Goal: Transaction & Acquisition: Purchase product/service

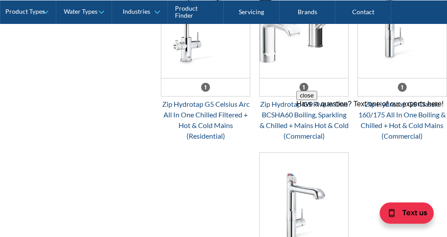
scroll to position [1222, 0]
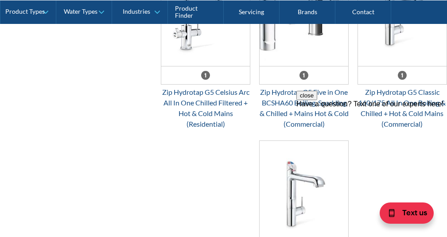
click at [317, 100] on button "close" at bounding box center [306, 95] width 21 height 9
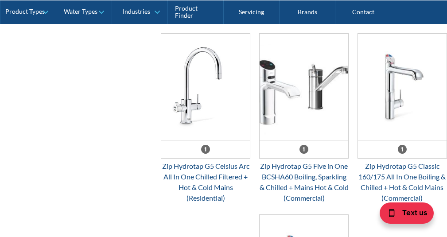
scroll to position [1139, 0]
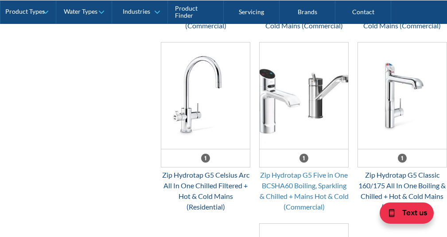
click at [301, 173] on div "Zip Hydrotap G5 Five in One BCSHA60 Boiling, Sparkling & Chilled + Mains Hot & …" at bounding box center [303, 191] width 89 height 43
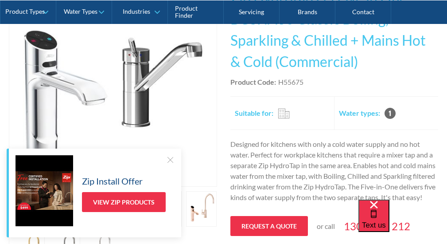
scroll to position [248, 0]
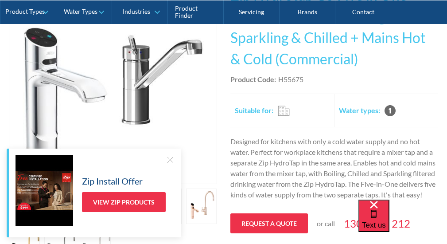
click at [170, 160] on div at bounding box center [170, 159] width 9 height 9
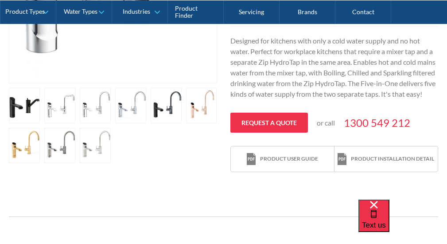
scroll to position [346, 0]
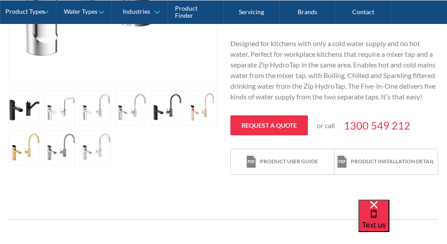
click at [40, 113] on link "open lightbox" at bounding box center [24, 107] width 31 height 35
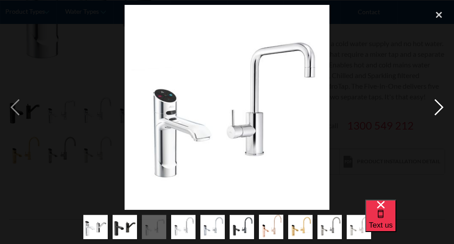
click at [439, 108] on div "next image" at bounding box center [438, 107] width 30 height 205
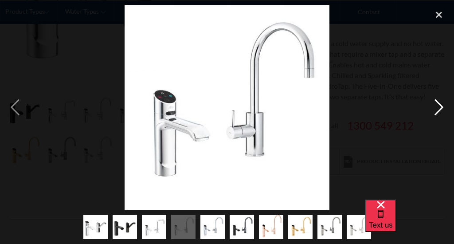
click at [440, 109] on div "next image" at bounding box center [438, 107] width 30 height 205
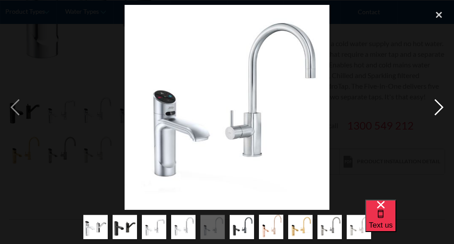
click at [440, 110] on div "next image" at bounding box center [438, 107] width 30 height 205
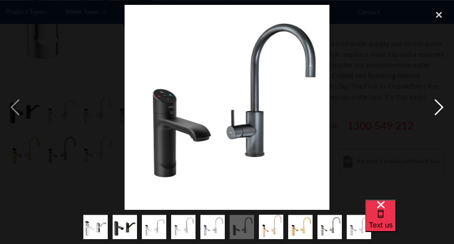
click at [441, 111] on div "next image" at bounding box center [438, 107] width 30 height 205
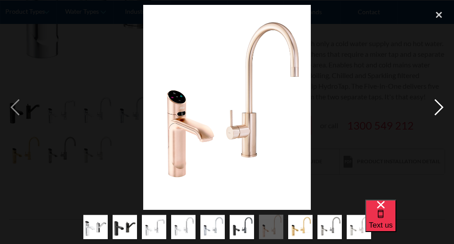
click at [441, 112] on div "next image" at bounding box center [438, 107] width 30 height 205
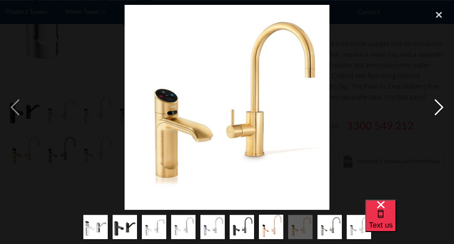
click at [441, 112] on div "next image" at bounding box center [438, 107] width 30 height 205
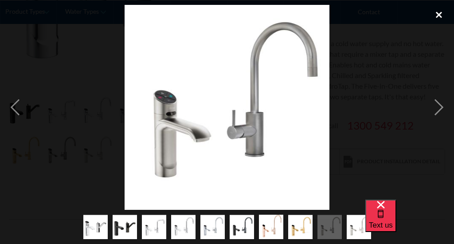
click at [441, 15] on div "close lightbox" at bounding box center [438, 14] width 30 height 19
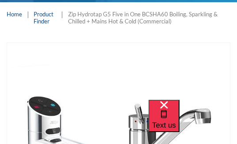
scroll to position [137, 0]
